Goal: Task Accomplishment & Management: Manage account settings

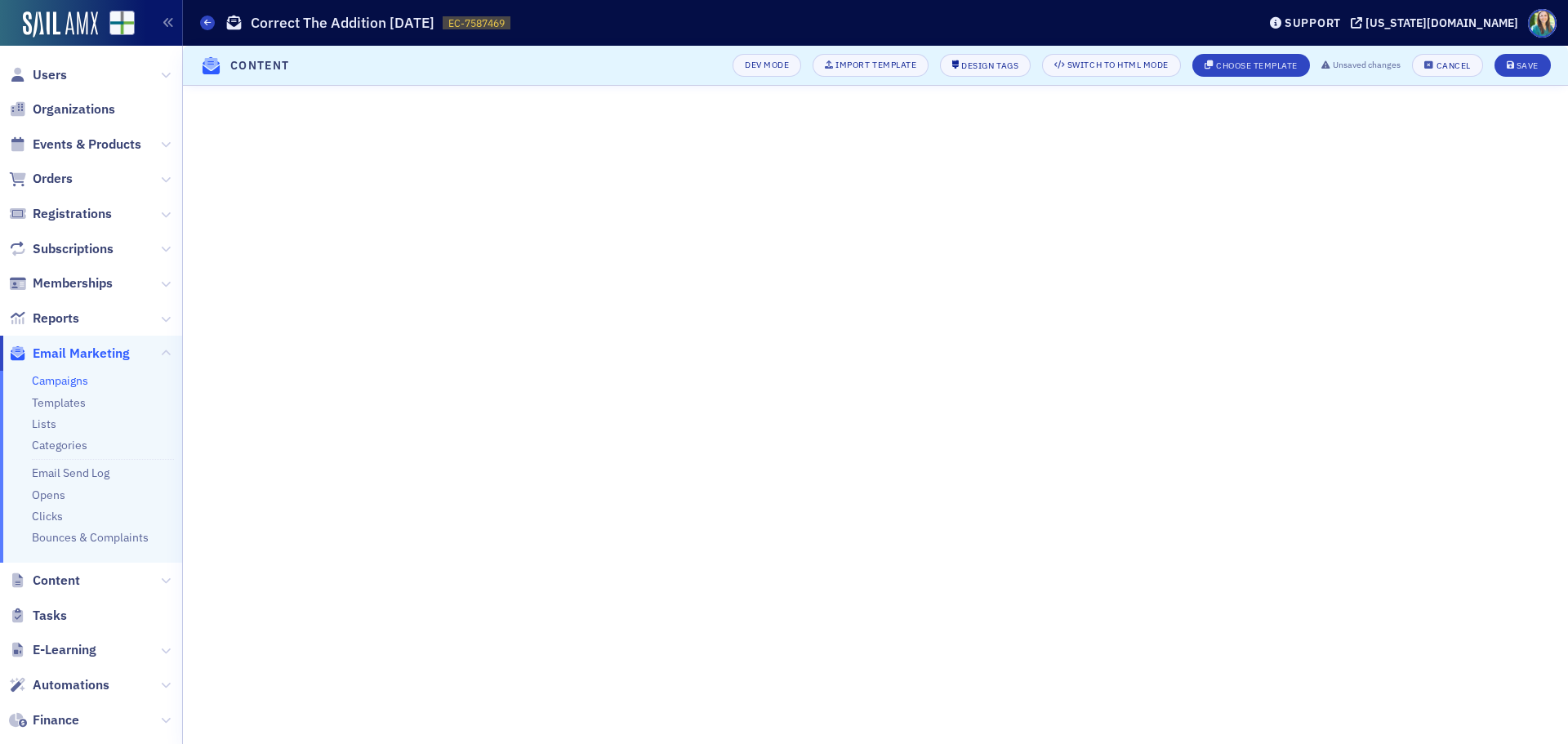
scroll to position [201, 0]
click at [1508, 65] on icon "submit" at bounding box center [1510, 66] width 8 height 9
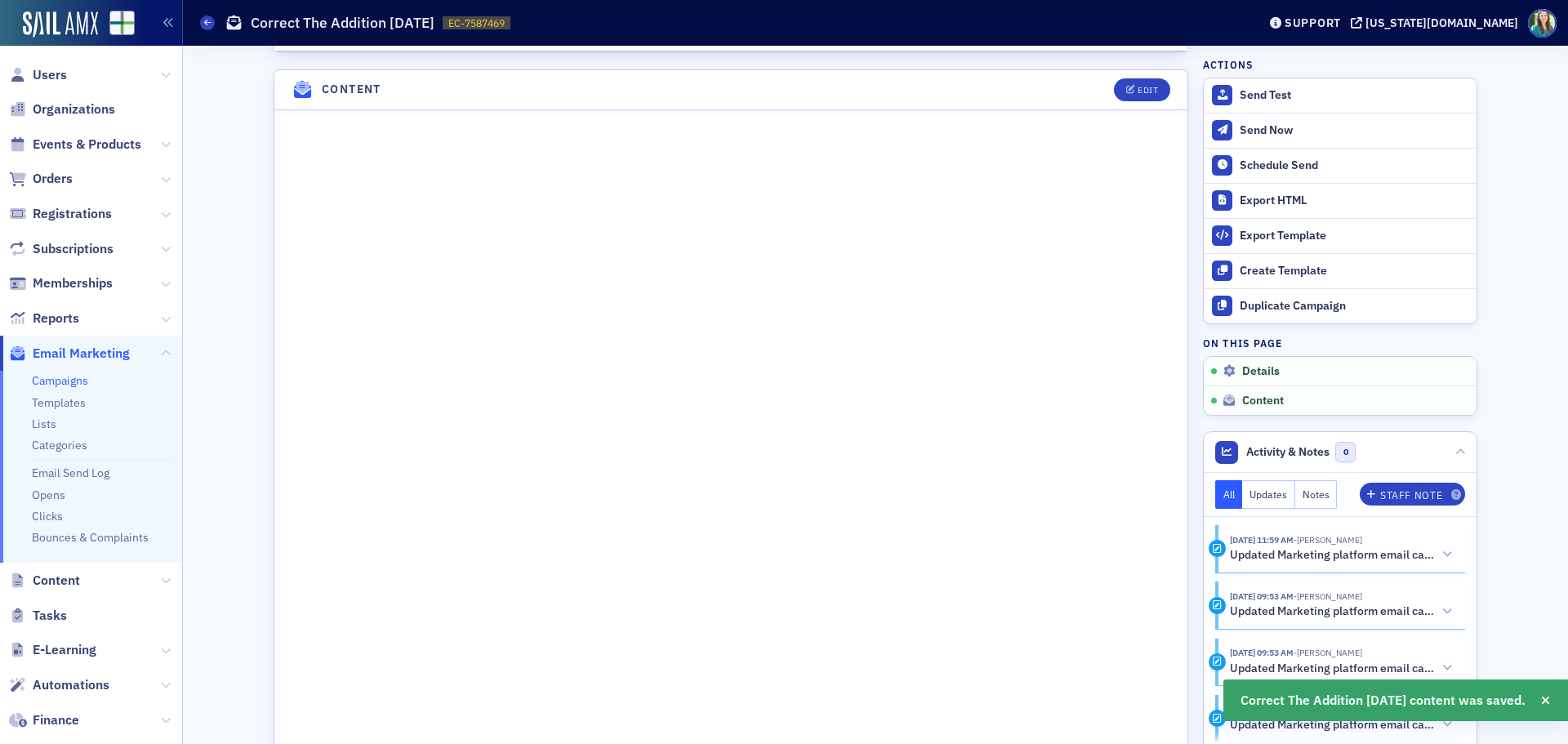
scroll to position [897, 0]
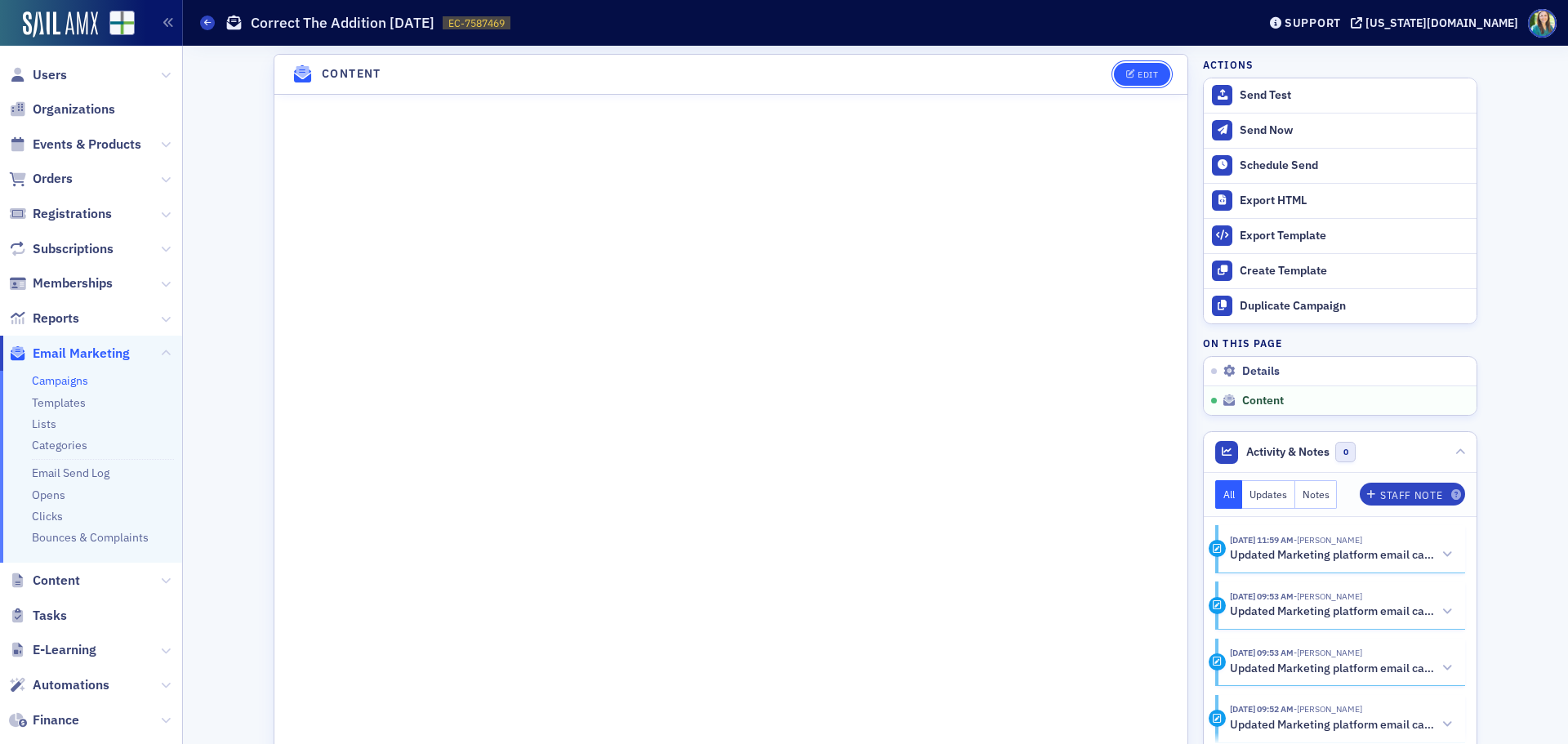
click at [1117, 76] on button "Edit" at bounding box center [1142, 74] width 57 height 22
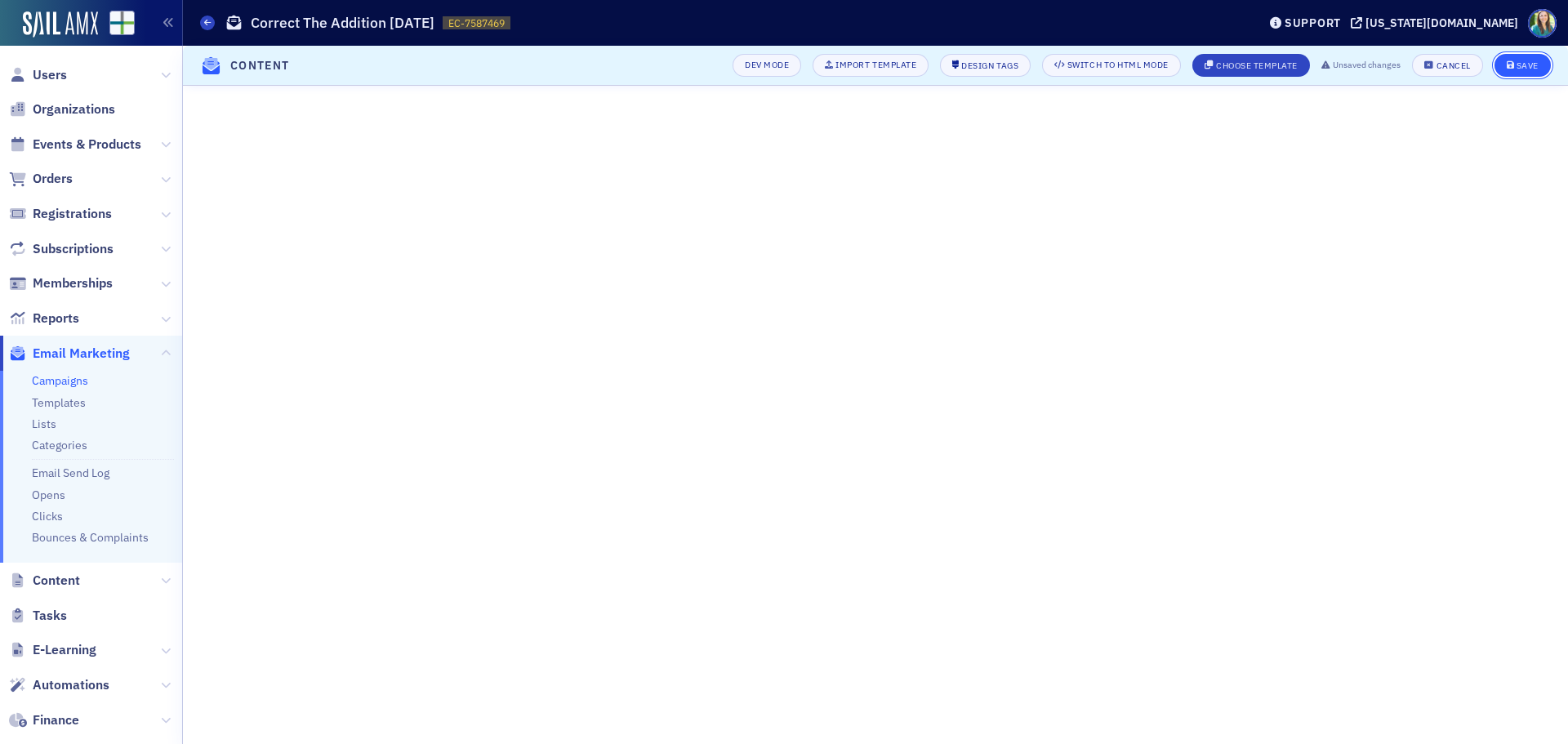
click at [1527, 67] on div "Save" at bounding box center [1528, 66] width 22 height 9
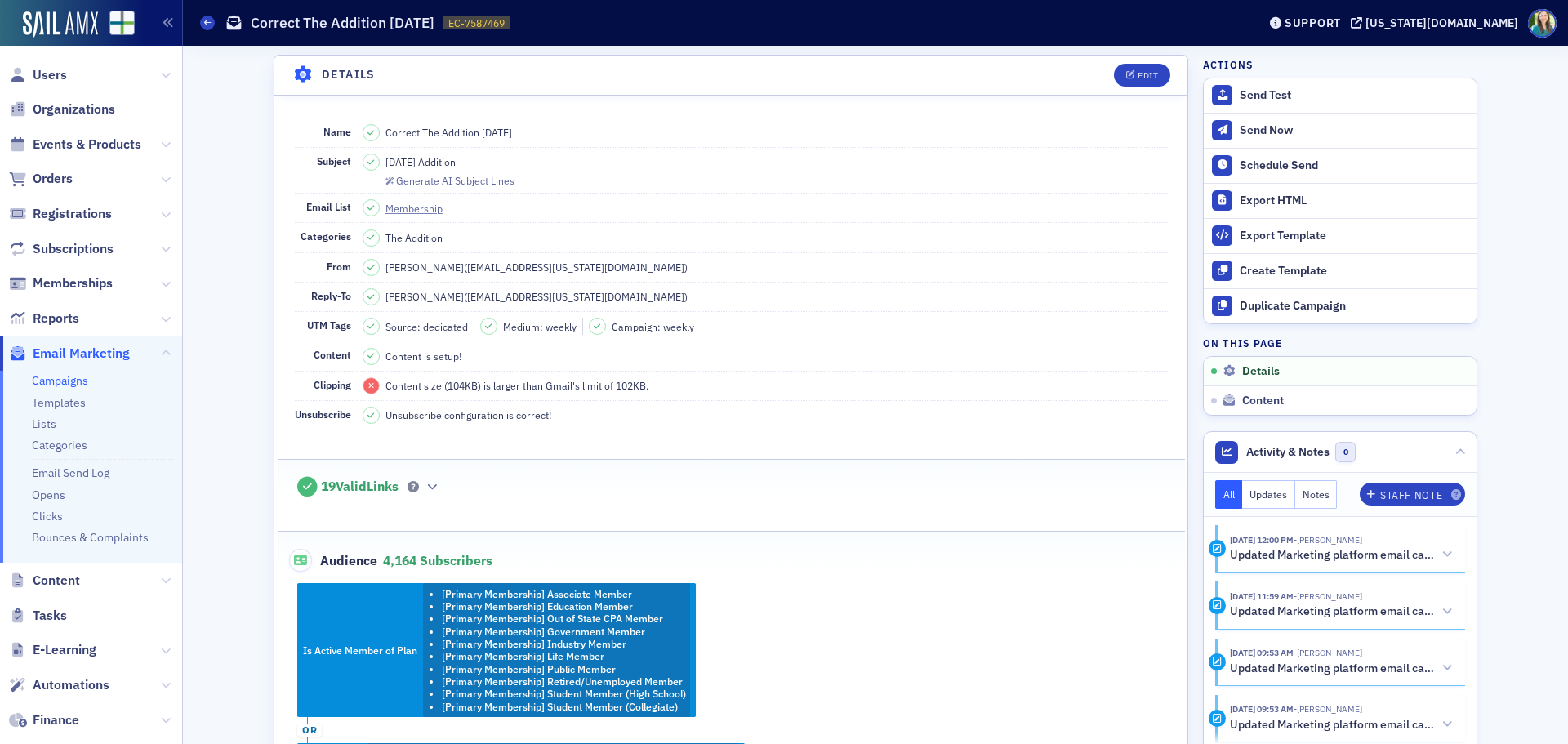
scroll to position [0, 0]
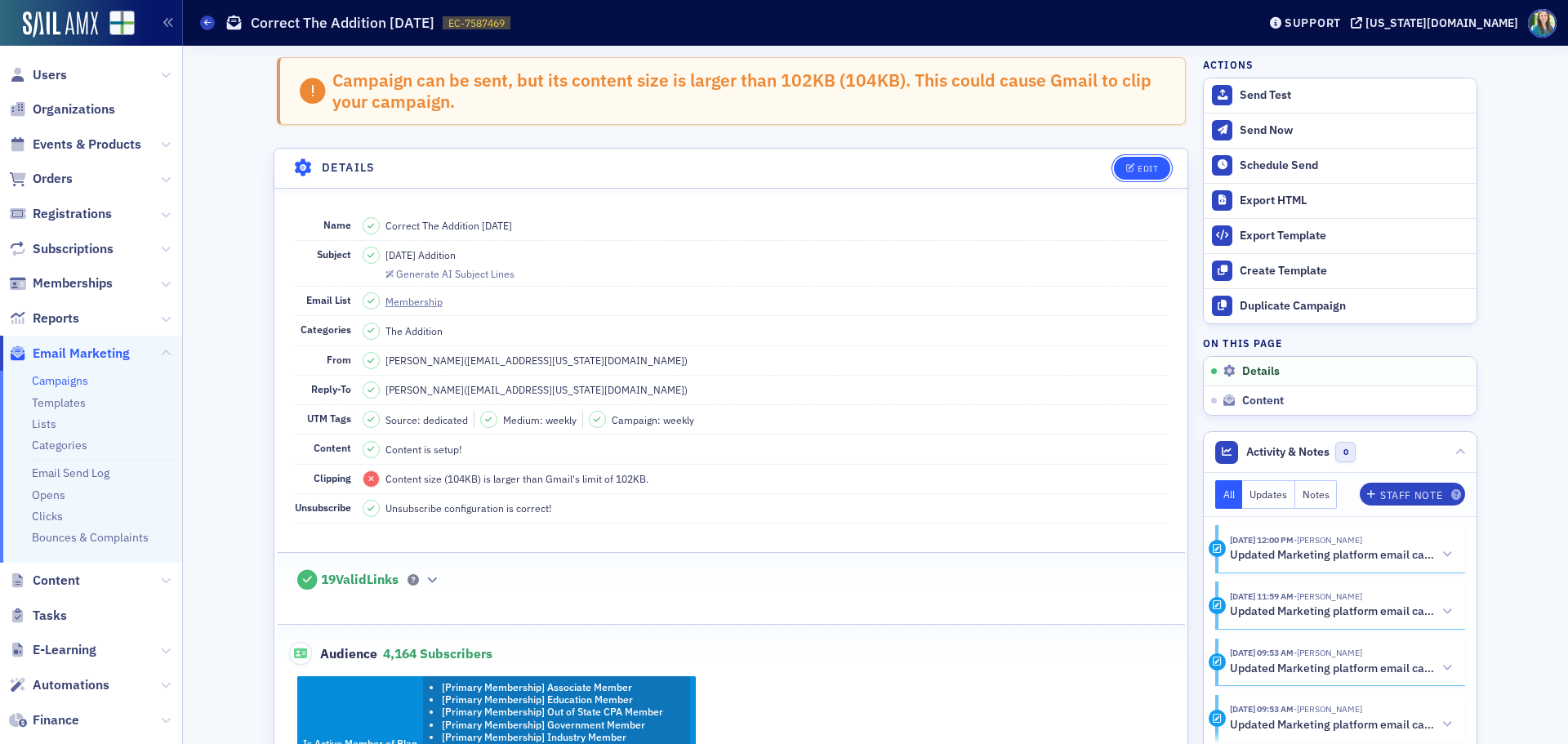
click at [1142, 168] on div "Edit" at bounding box center [1147, 168] width 21 height 9
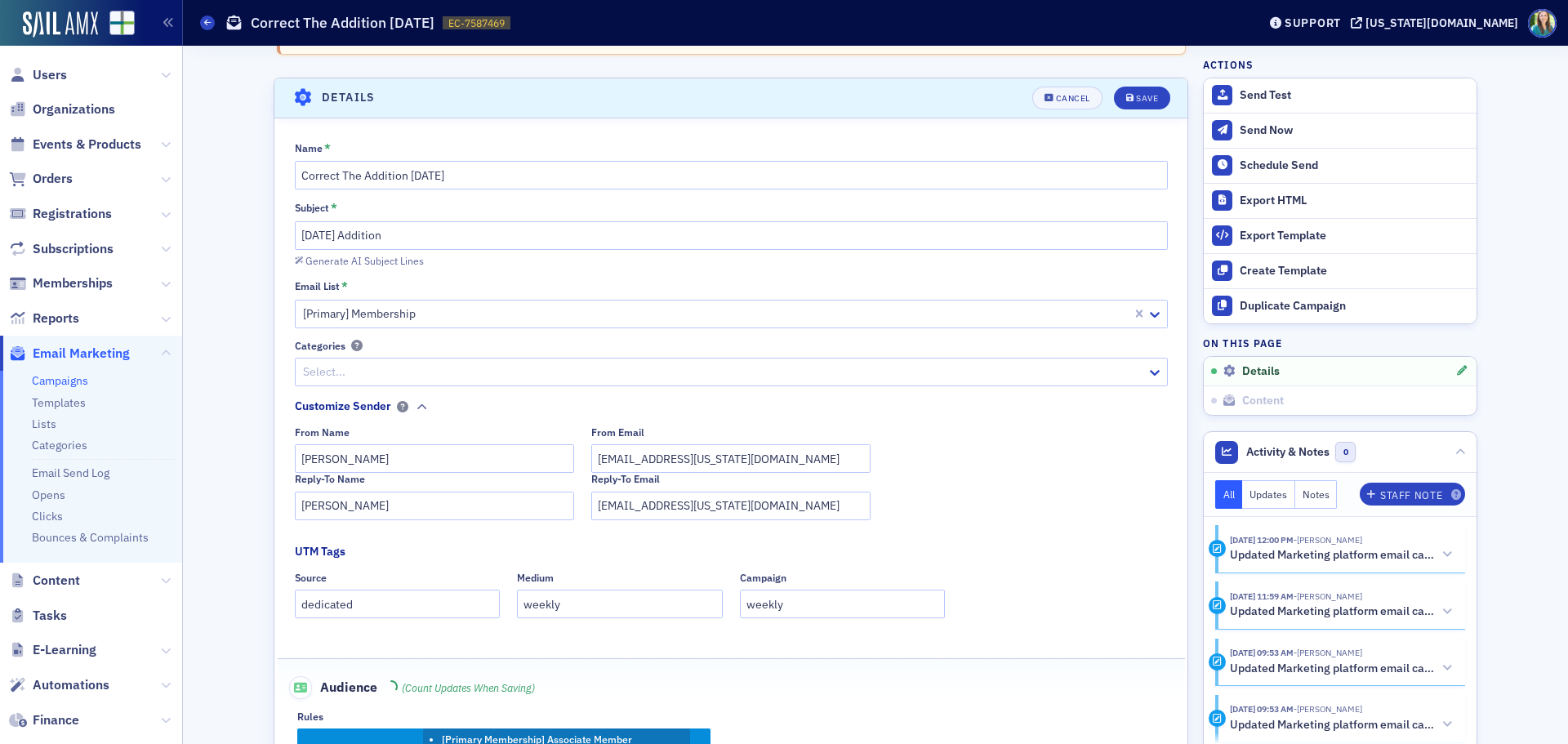
scroll to position [94, 0]
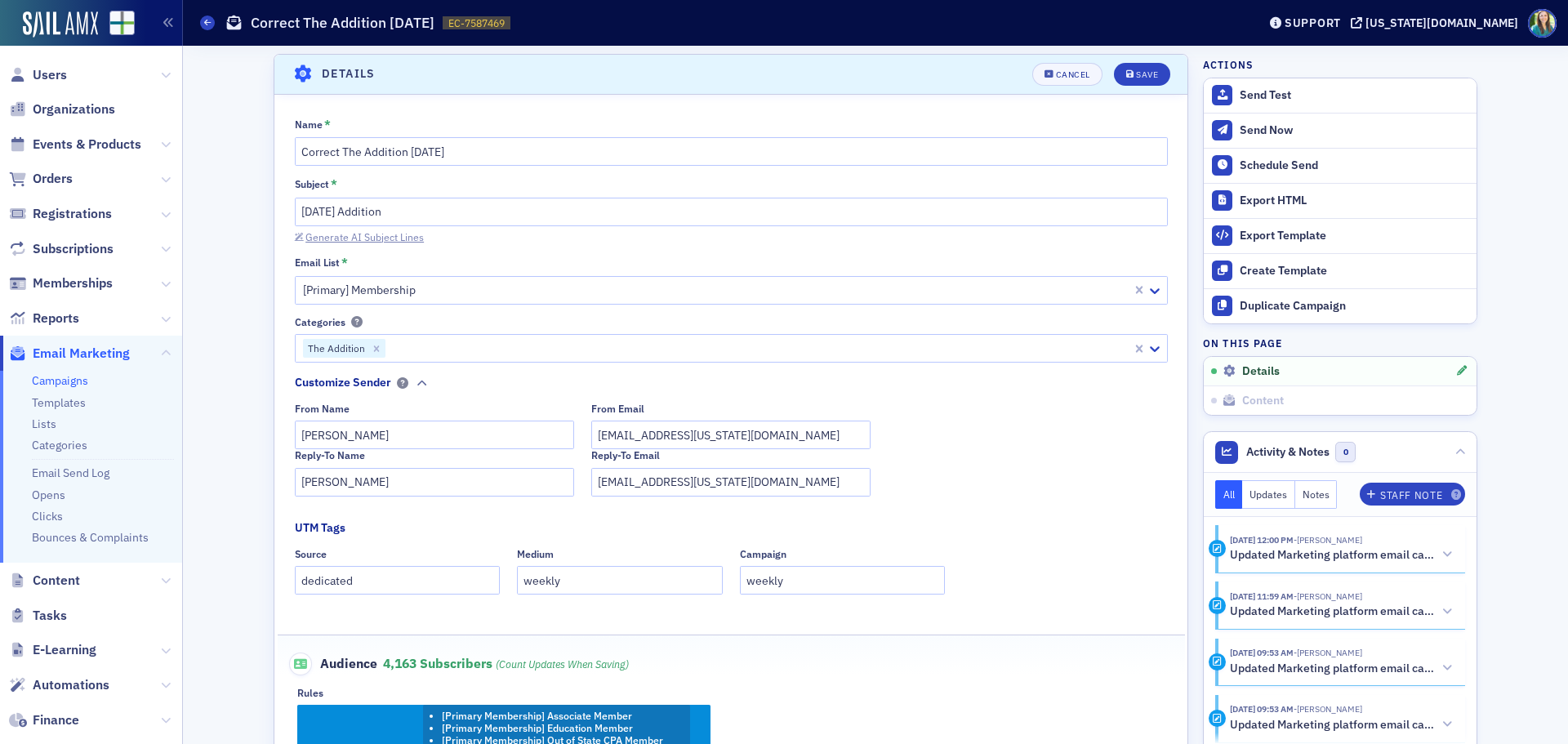
click at [329, 236] on div "Generate AI Subject Lines" at bounding box center [364, 238] width 119 height 9
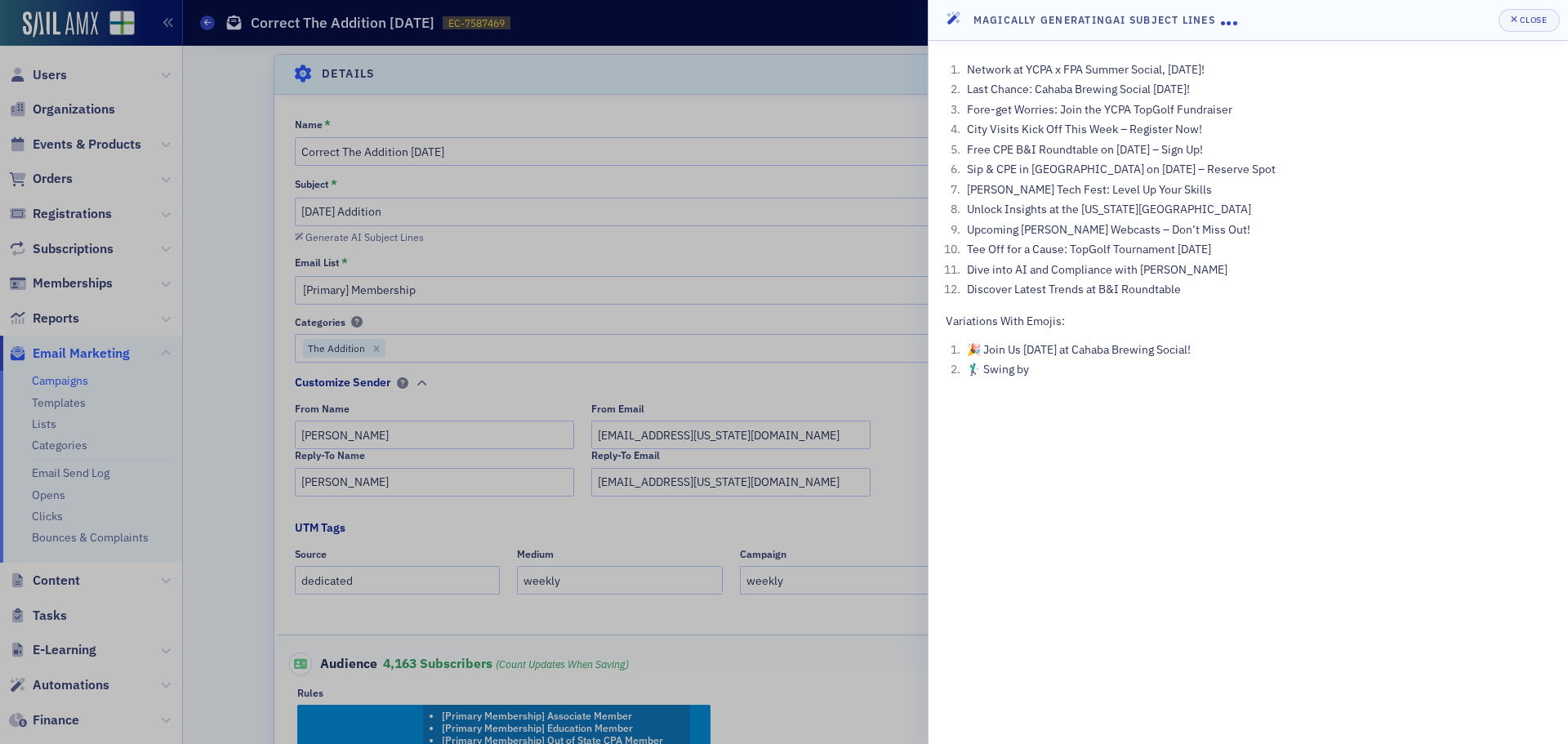
drag, startPoint x: 969, startPoint y: 70, endPoint x: 1227, endPoint y: 76, distance: 258.1
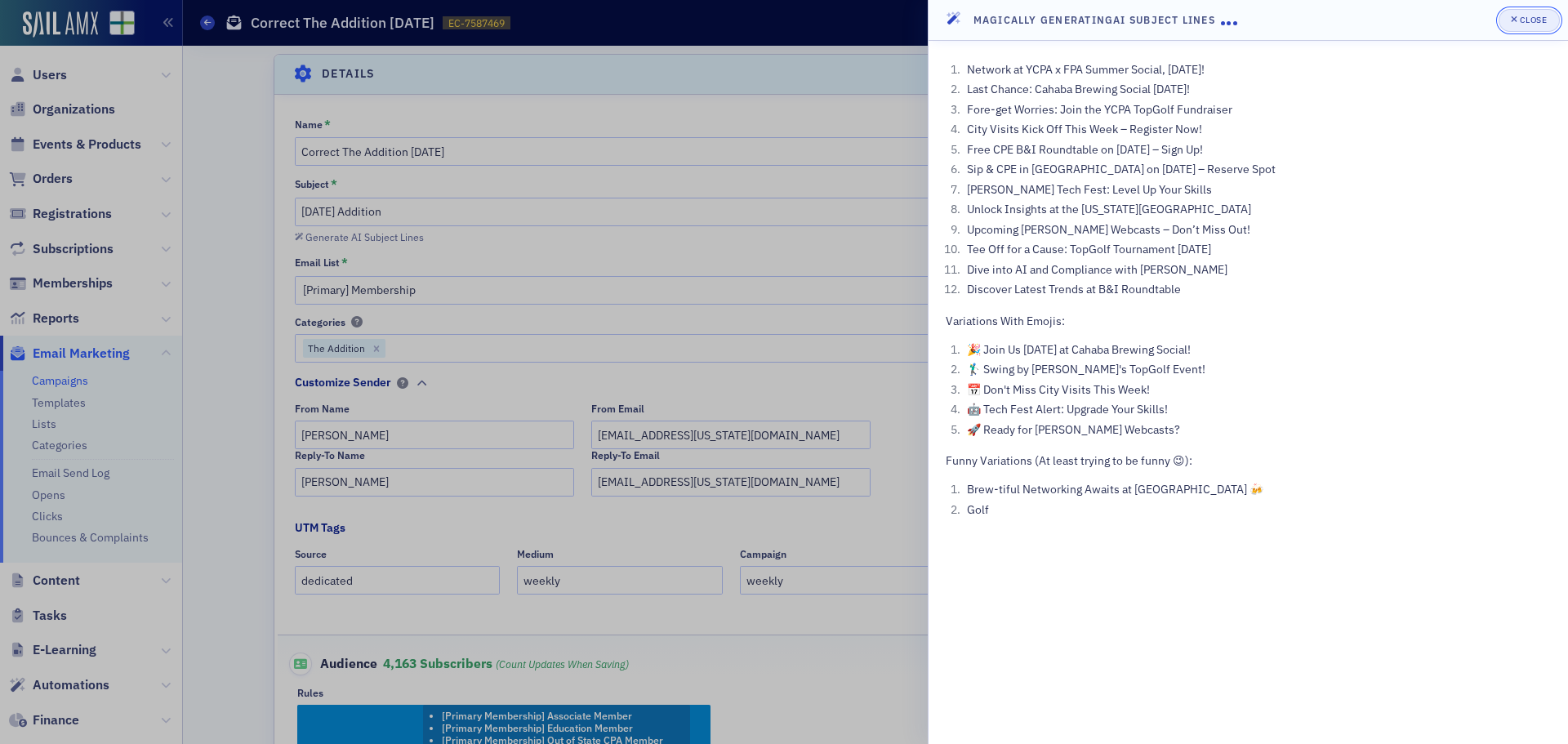
click at [1526, 22] on div "Close" at bounding box center [1533, 20] width 28 height 9
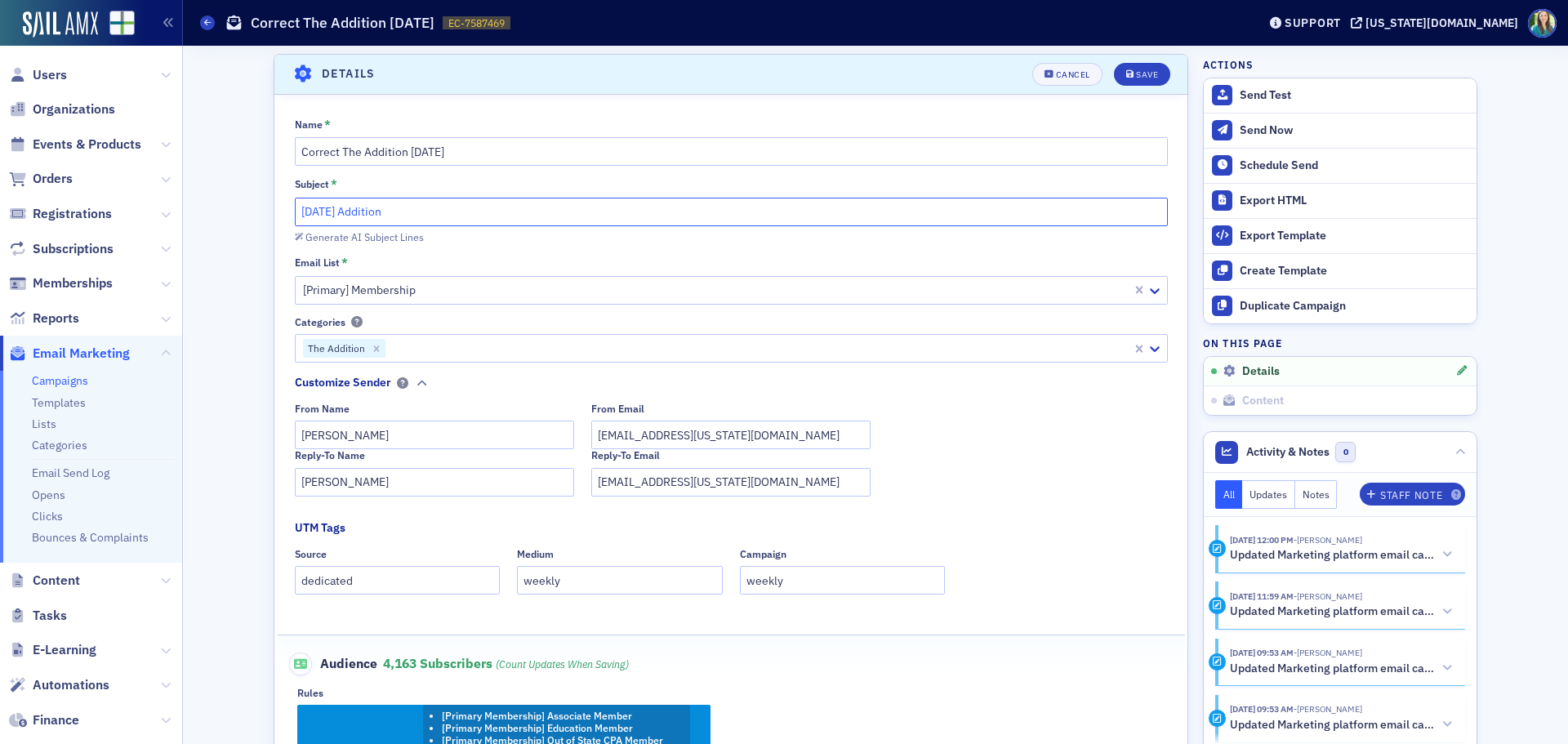
click at [295, 211] on input "[DATE] Addition" at bounding box center [731, 212] width 873 height 29
paste input "Network at YCPA x FPA Summer Social, [DATE]!"
type input "Network at YCPA x FPA Summer Social, [DATE]! - [DATE] Addition"
click at [1127, 73] on span "Save" at bounding box center [1142, 75] width 31 height 9
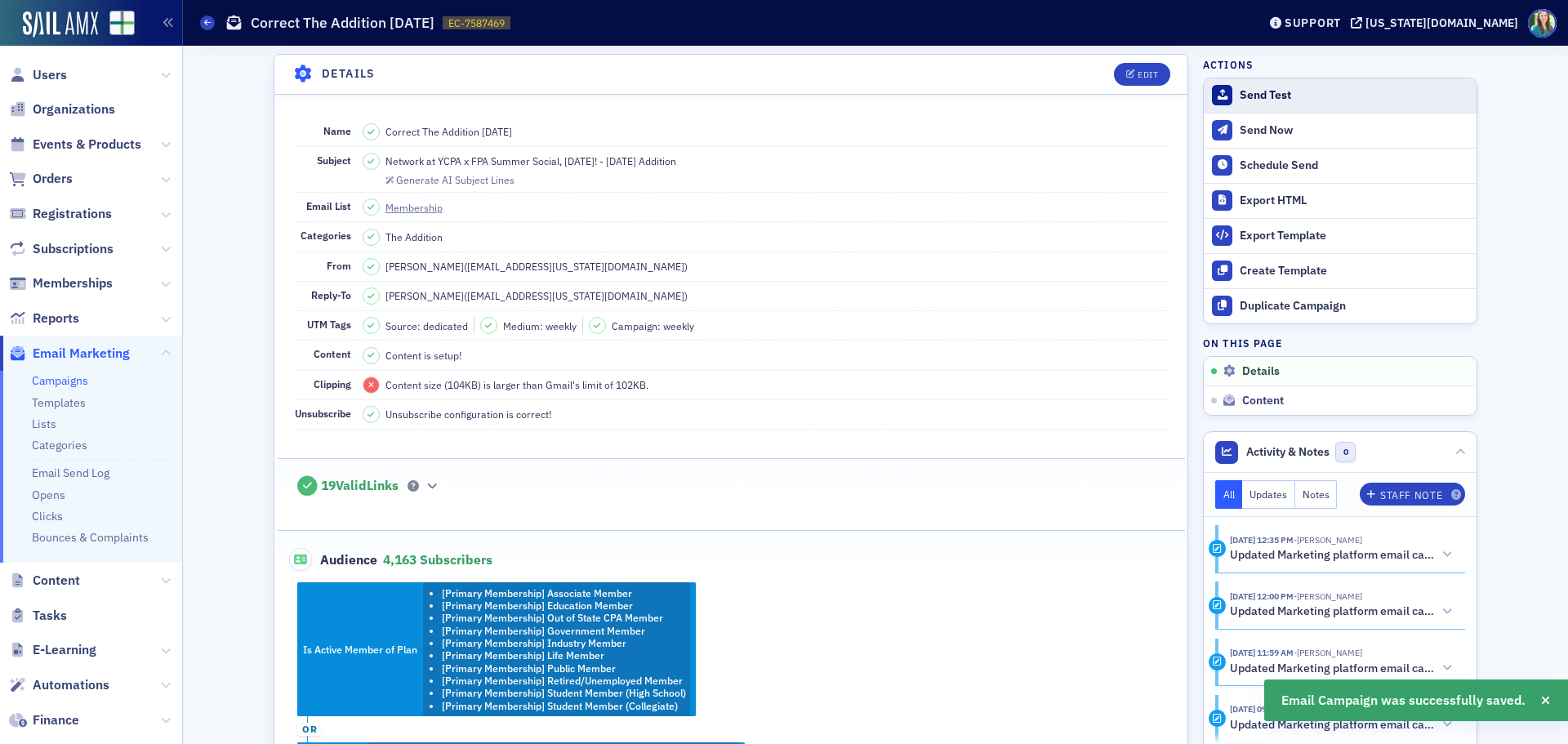
click at [1259, 102] on div "Send Test" at bounding box center [1354, 95] width 228 height 14
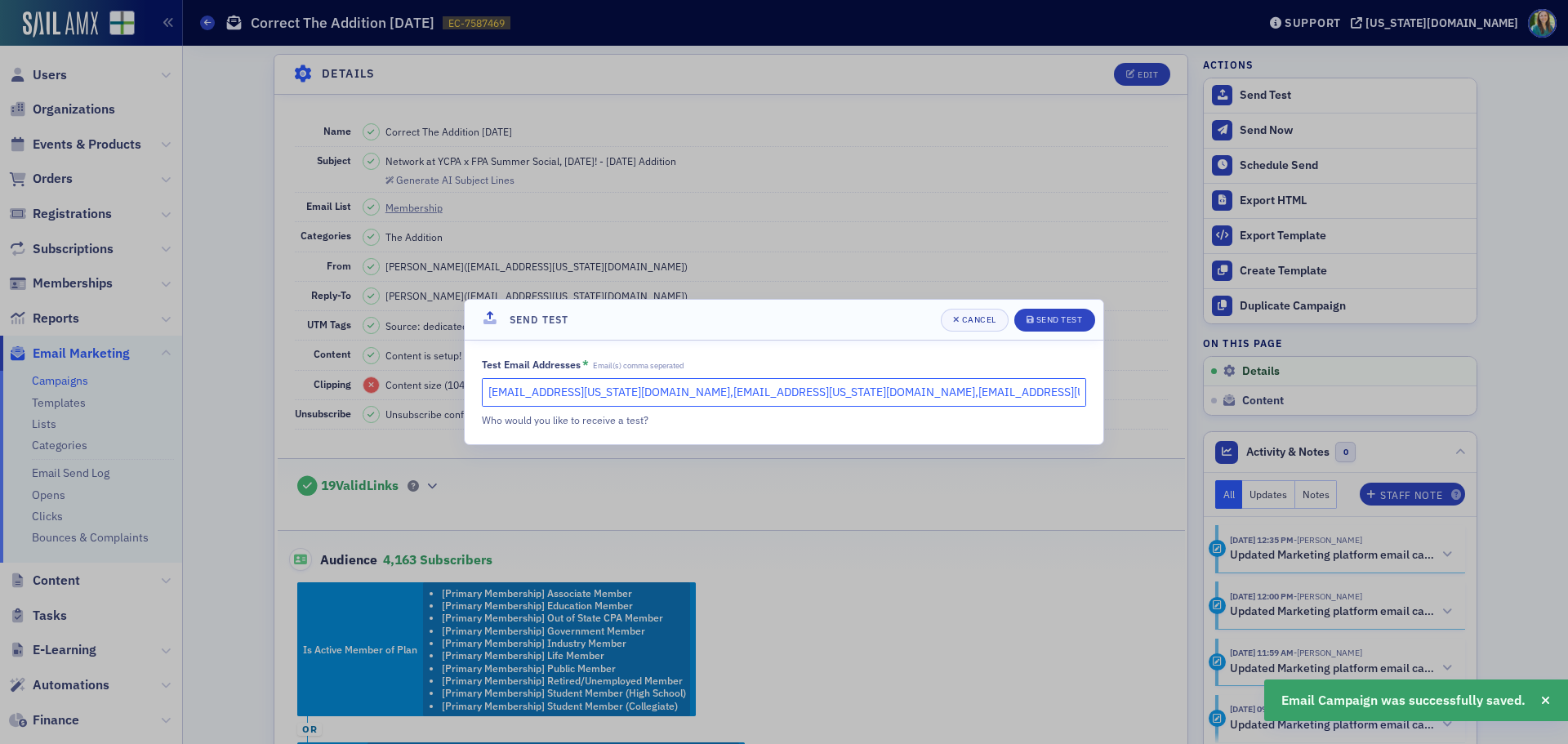
drag, startPoint x: 862, startPoint y: 399, endPoint x: 614, endPoint y: 391, distance: 248.1
click at [614, 391] on input "[EMAIL_ADDRESS][US_STATE][DOMAIN_NAME],[EMAIL_ADDRESS][US_STATE][DOMAIN_NAME],[…" at bounding box center [784, 392] width 605 height 29
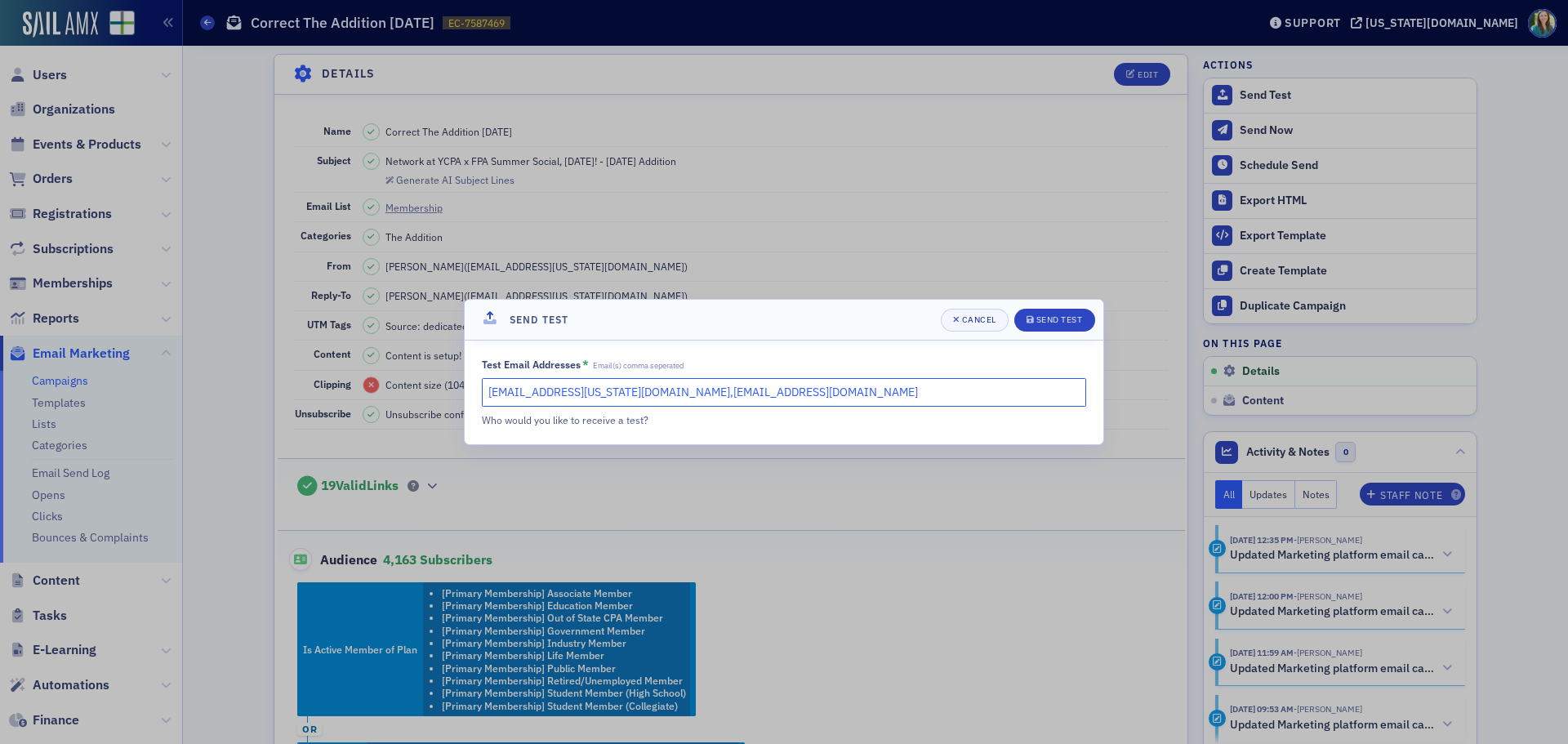
click at [705, 392] on input "[EMAIL_ADDRESS][US_STATE][DOMAIN_NAME],[EMAIL_ADDRESS][DOMAIN_NAME]" at bounding box center [784, 392] width 605 height 29
type input "[EMAIL_ADDRESS][US_STATE][DOMAIN_NAME],[EMAIL_ADDRESS][US_STATE][DOMAIN_NAME]"
click at [1079, 320] on div "Send Test" at bounding box center [1060, 319] width 47 height 9
